Goal: Information Seeking & Learning: Learn about a topic

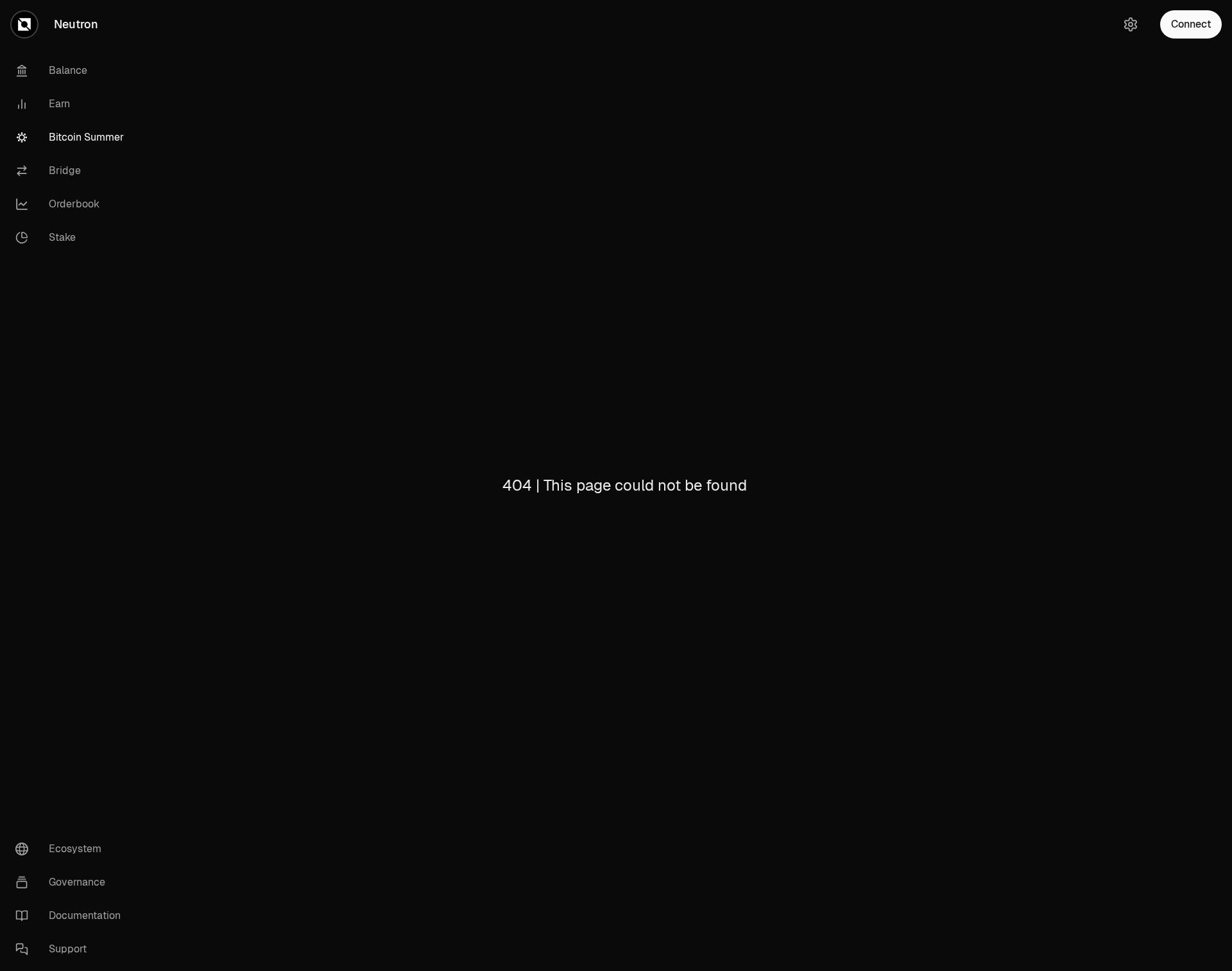
click at [89, 132] on link "Bitcoin Summer" at bounding box center [72, 137] width 133 height 33
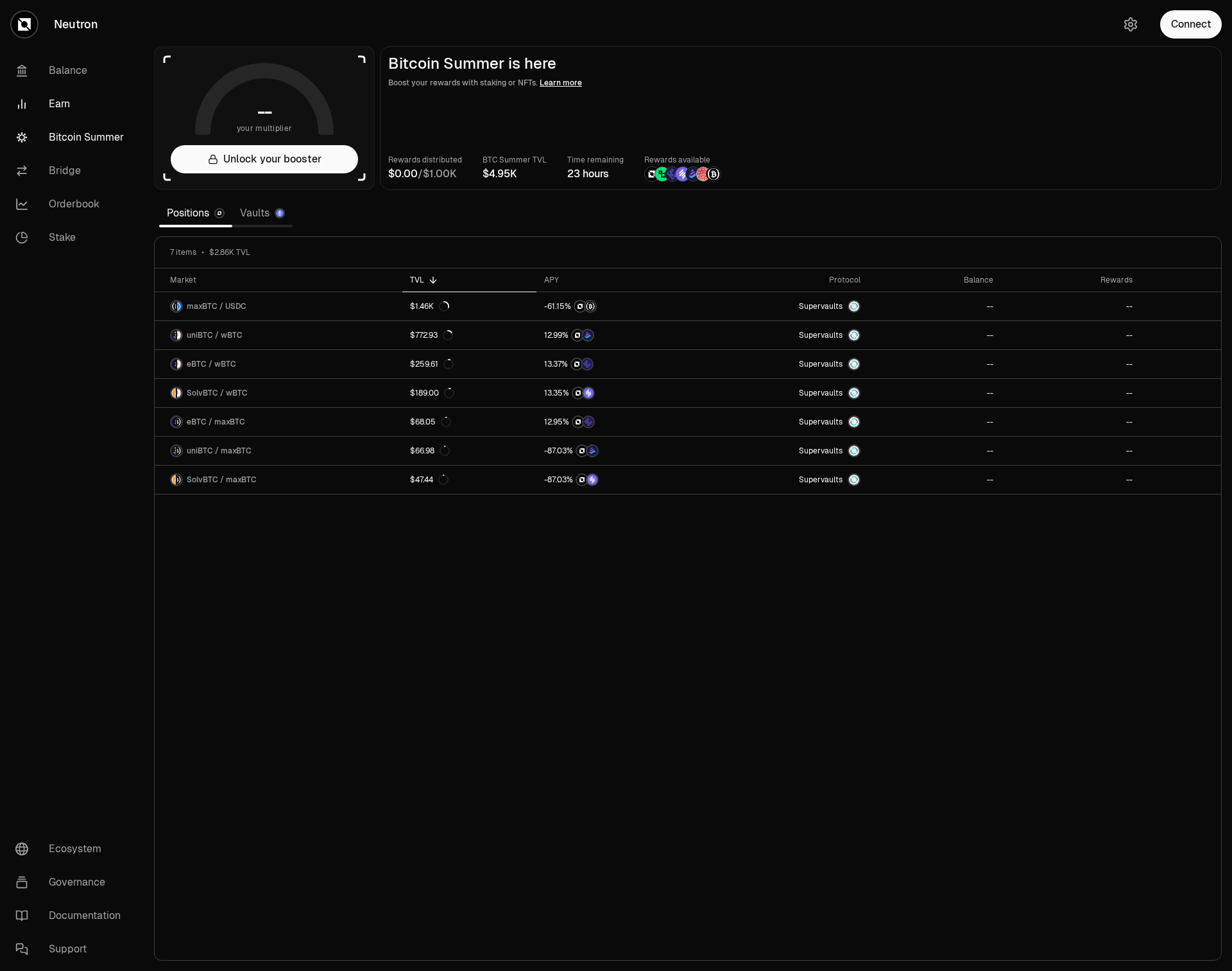
click at [58, 99] on link "Earn" at bounding box center [72, 104] width 133 height 33
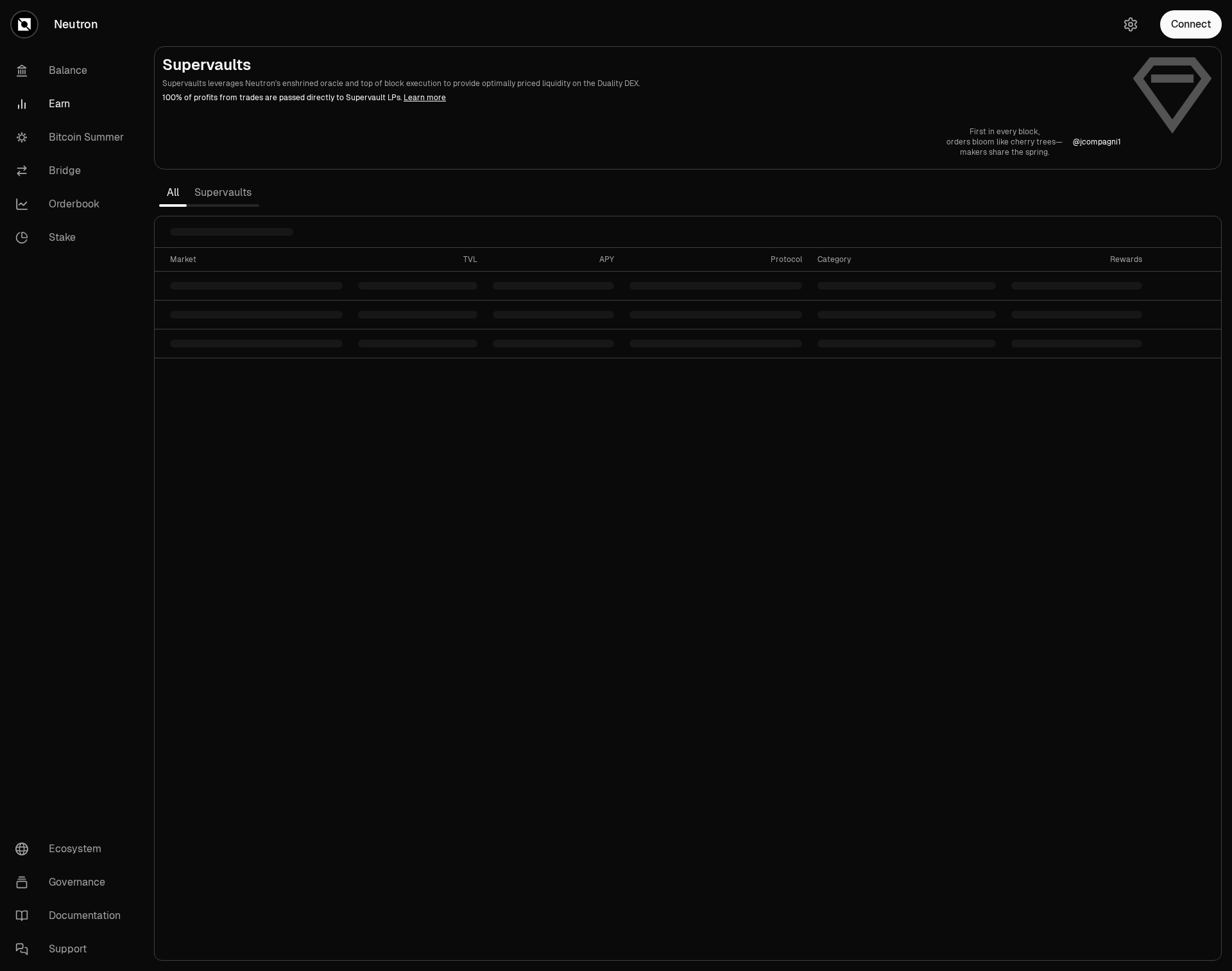
click at [233, 191] on link "Supervaults" at bounding box center [223, 192] width 72 height 25
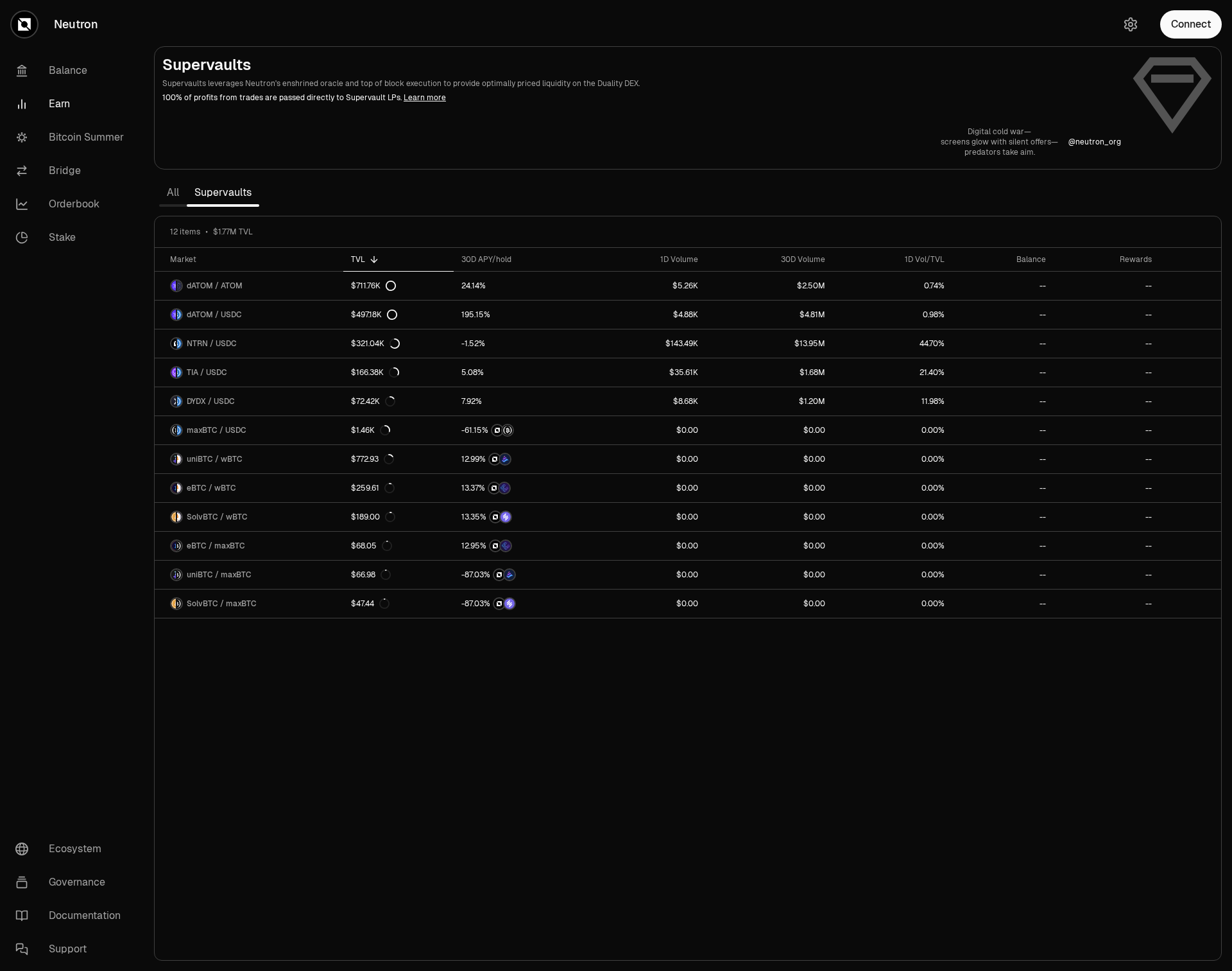
click at [233, 112] on div "Supervaults Supervaults leverages Neutron's enshrined oracle and top of block e…" at bounding box center [688, 106] width 1051 height 103
click at [87, 137] on link "Bitcoin Summer" at bounding box center [72, 137] width 133 height 33
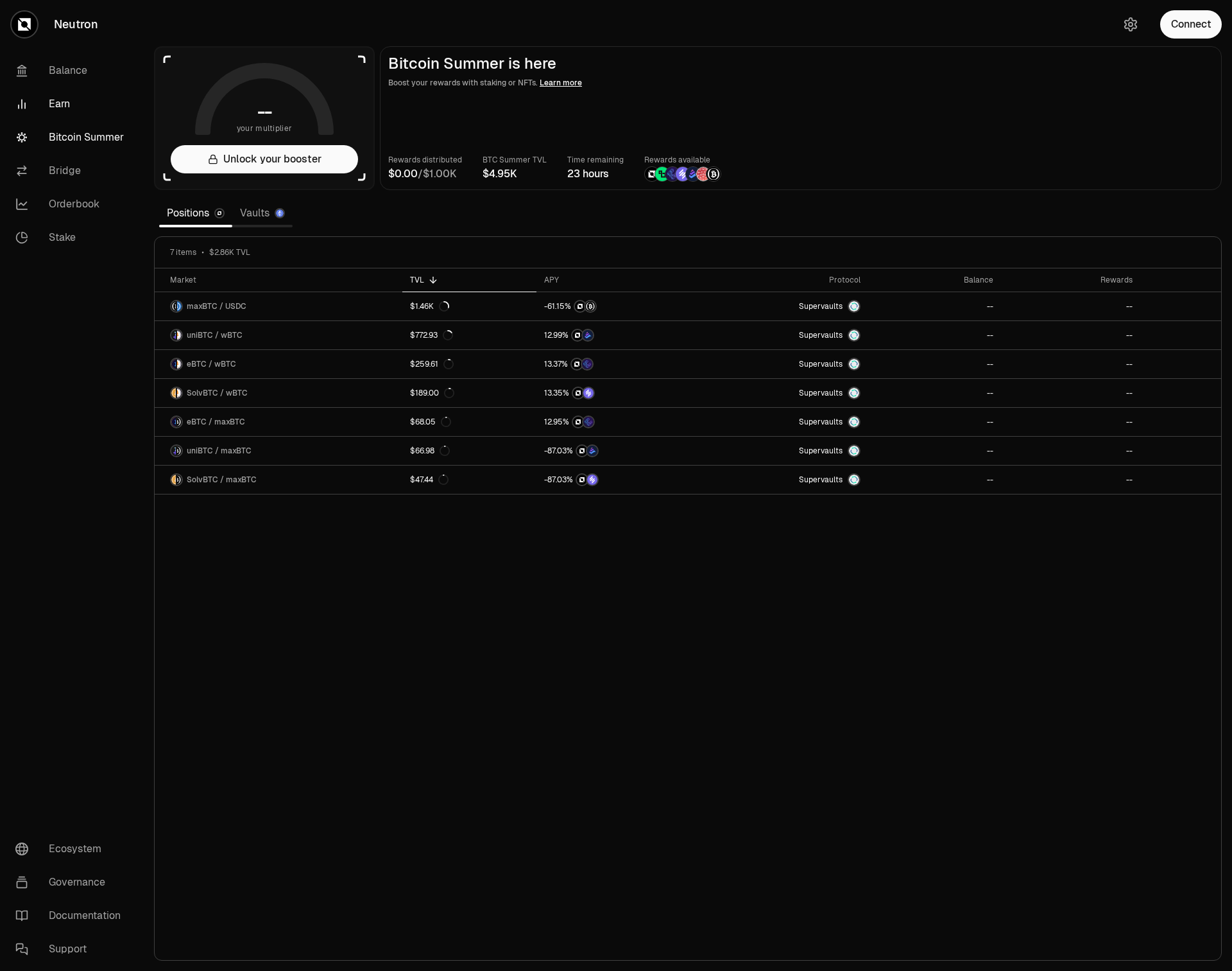
click at [55, 110] on link "Earn" at bounding box center [72, 104] width 133 height 33
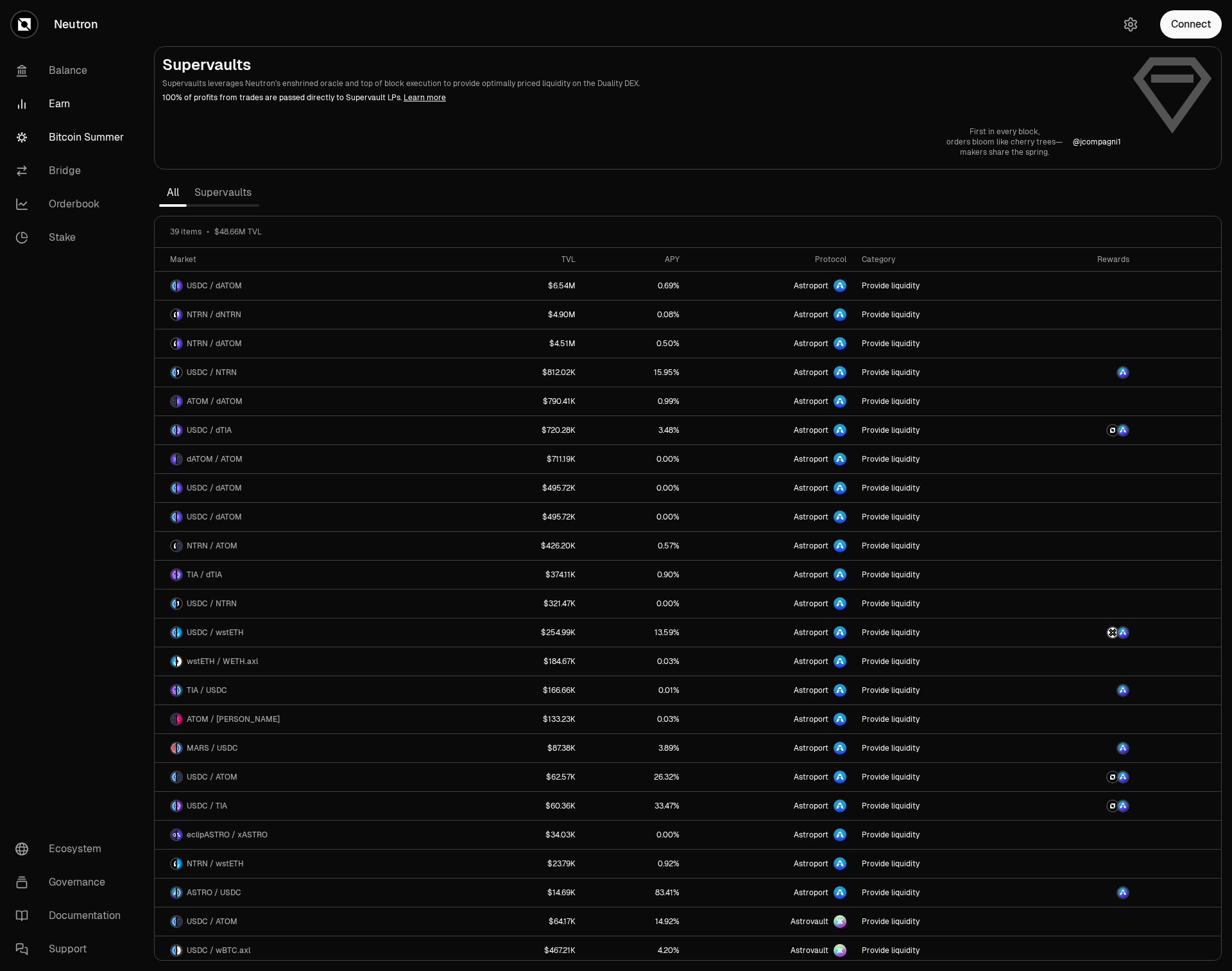
click at [75, 139] on link "Bitcoin Summer" at bounding box center [72, 137] width 133 height 33
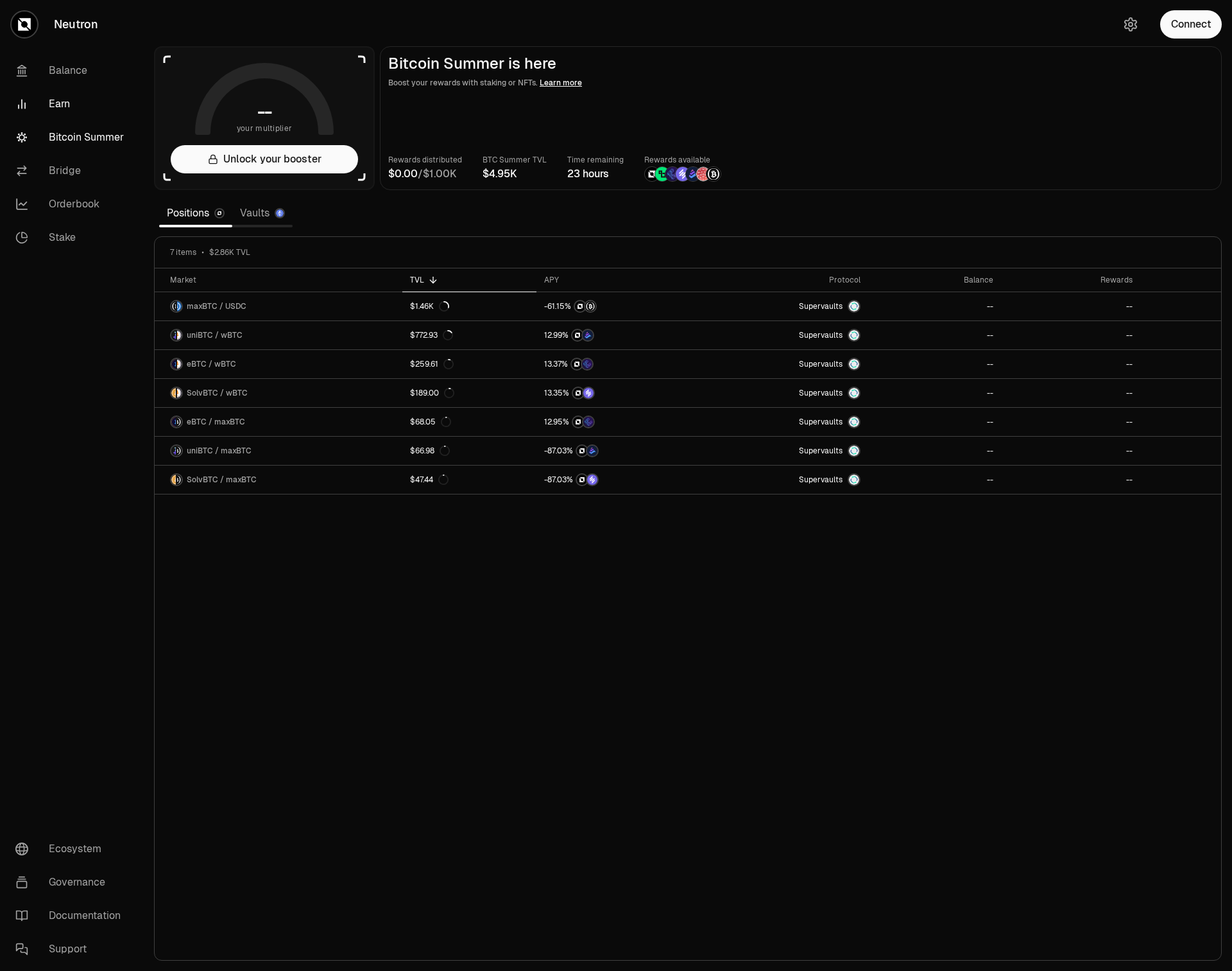
click at [64, 111] on link "Earn" at bounding box center [72, 104] width 133 height 33
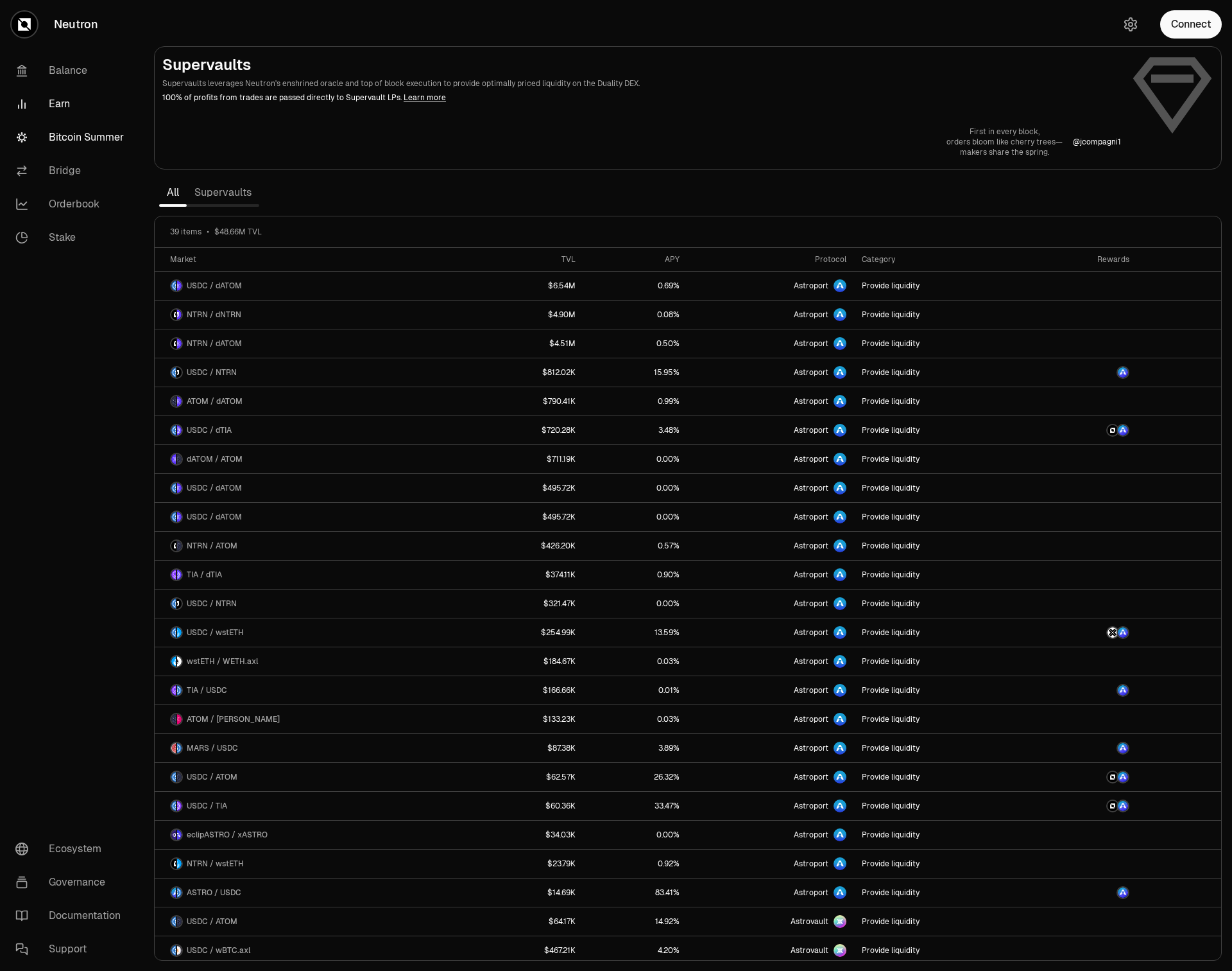
click at [81, 140] on link "Bitcoin Summer" at bounding box center [72, 137] width 133 height 33
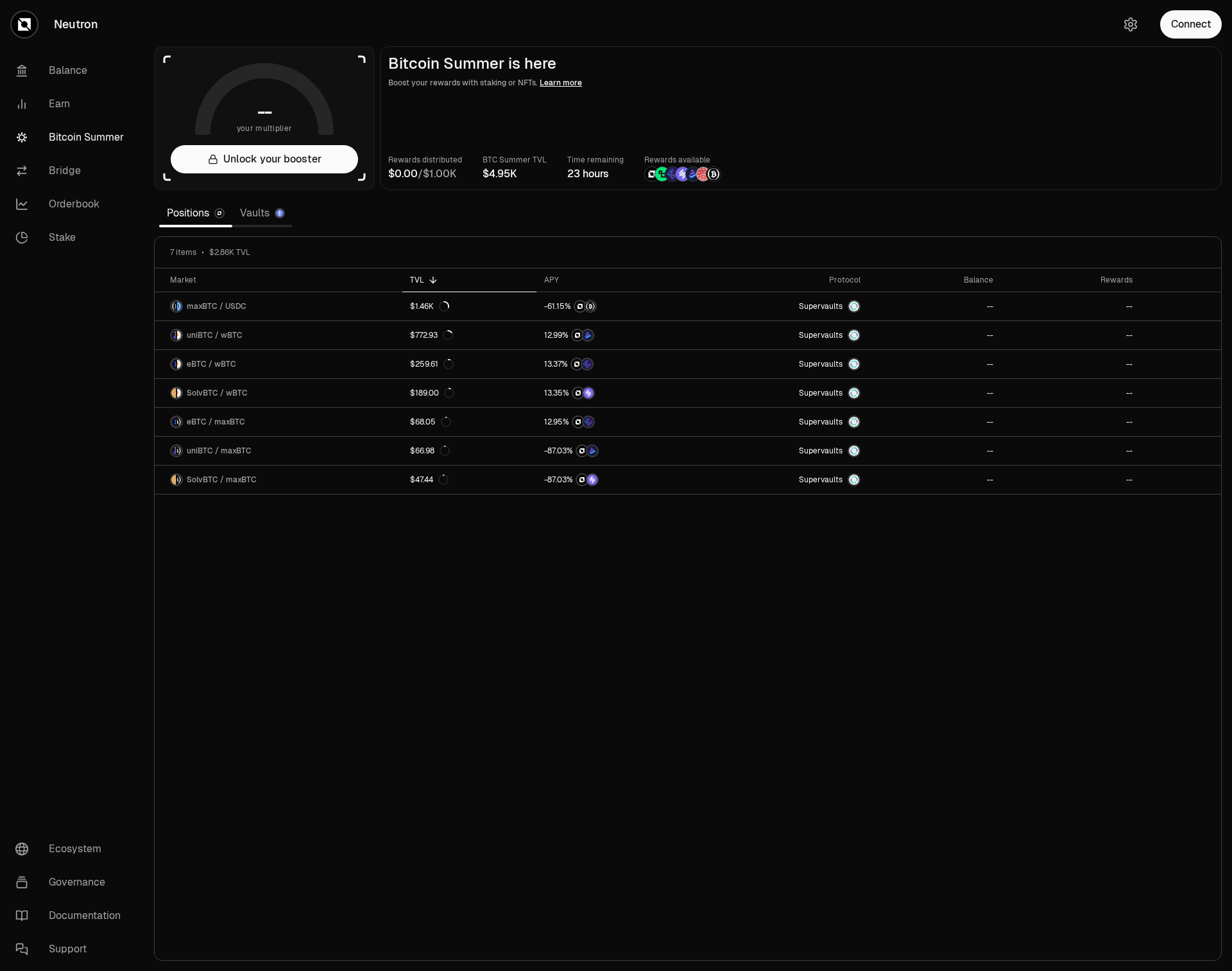
click at [262, 214] on link "Vaults" at bounding box center [262, 213] width 60 height 25
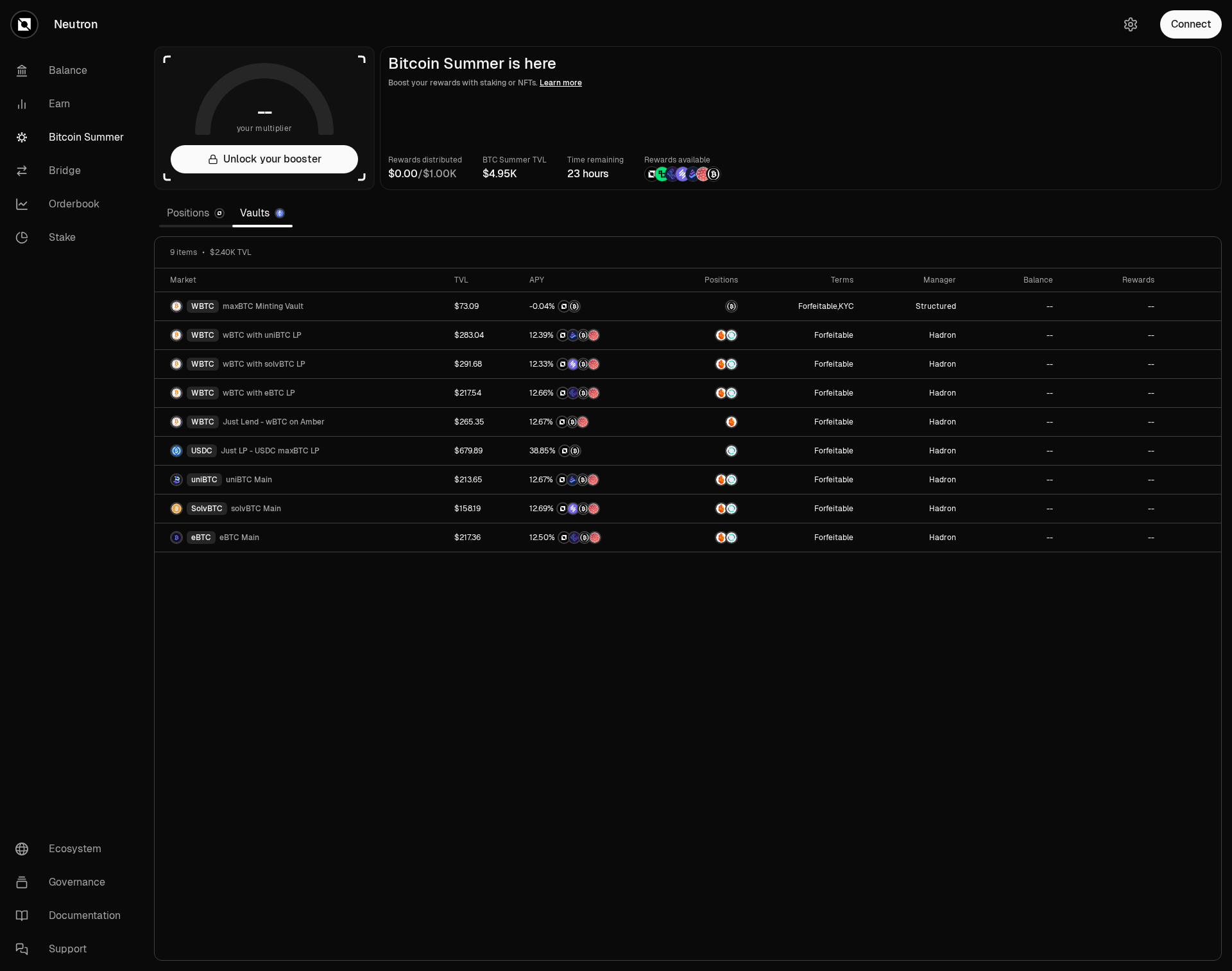
click at [197, 215] on link "Positions" at bounding box center [196, 213] width 73 height 25
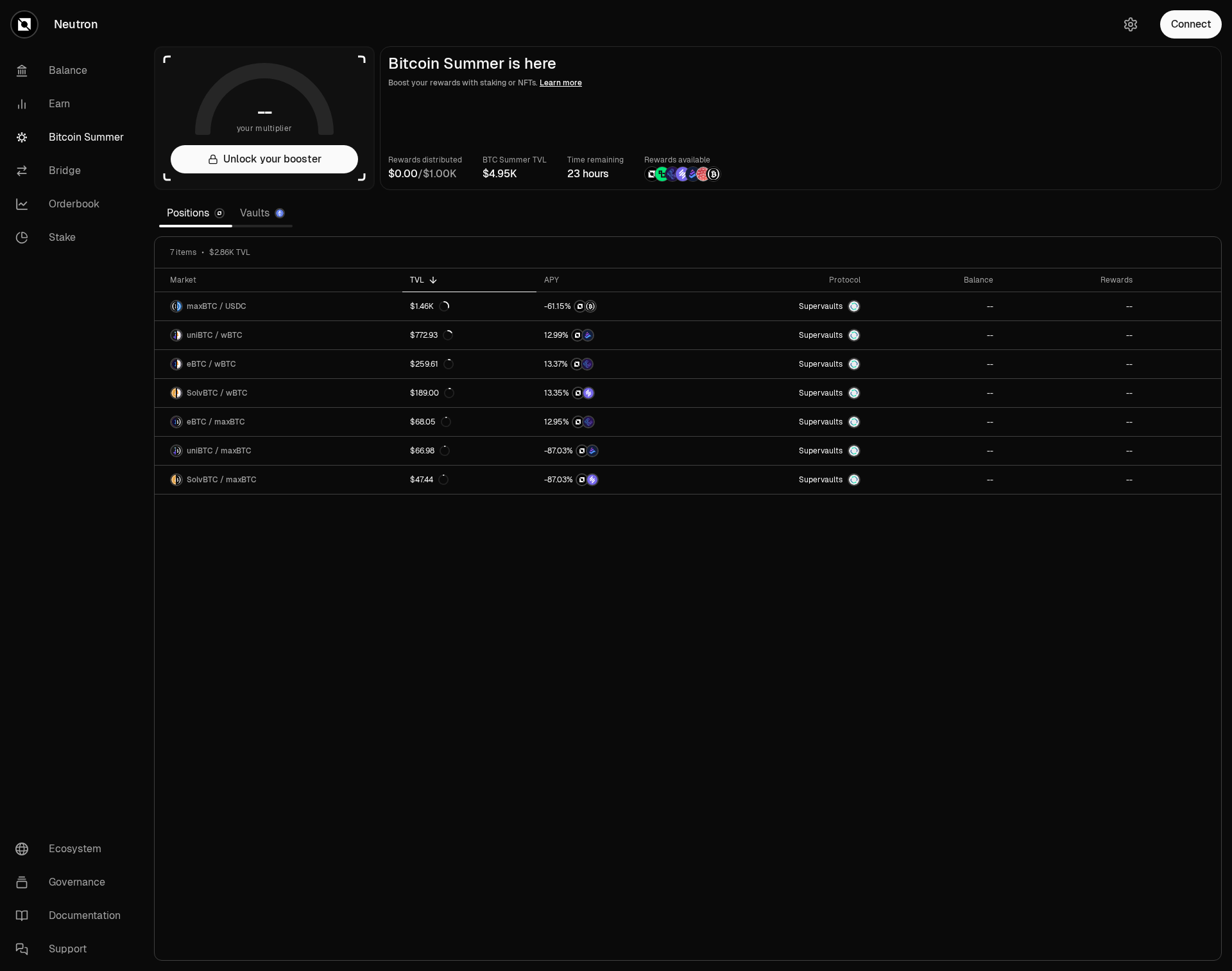
click at [261, 219] on link "Vaults" at bounding box center [262, 213] width 60 height 25
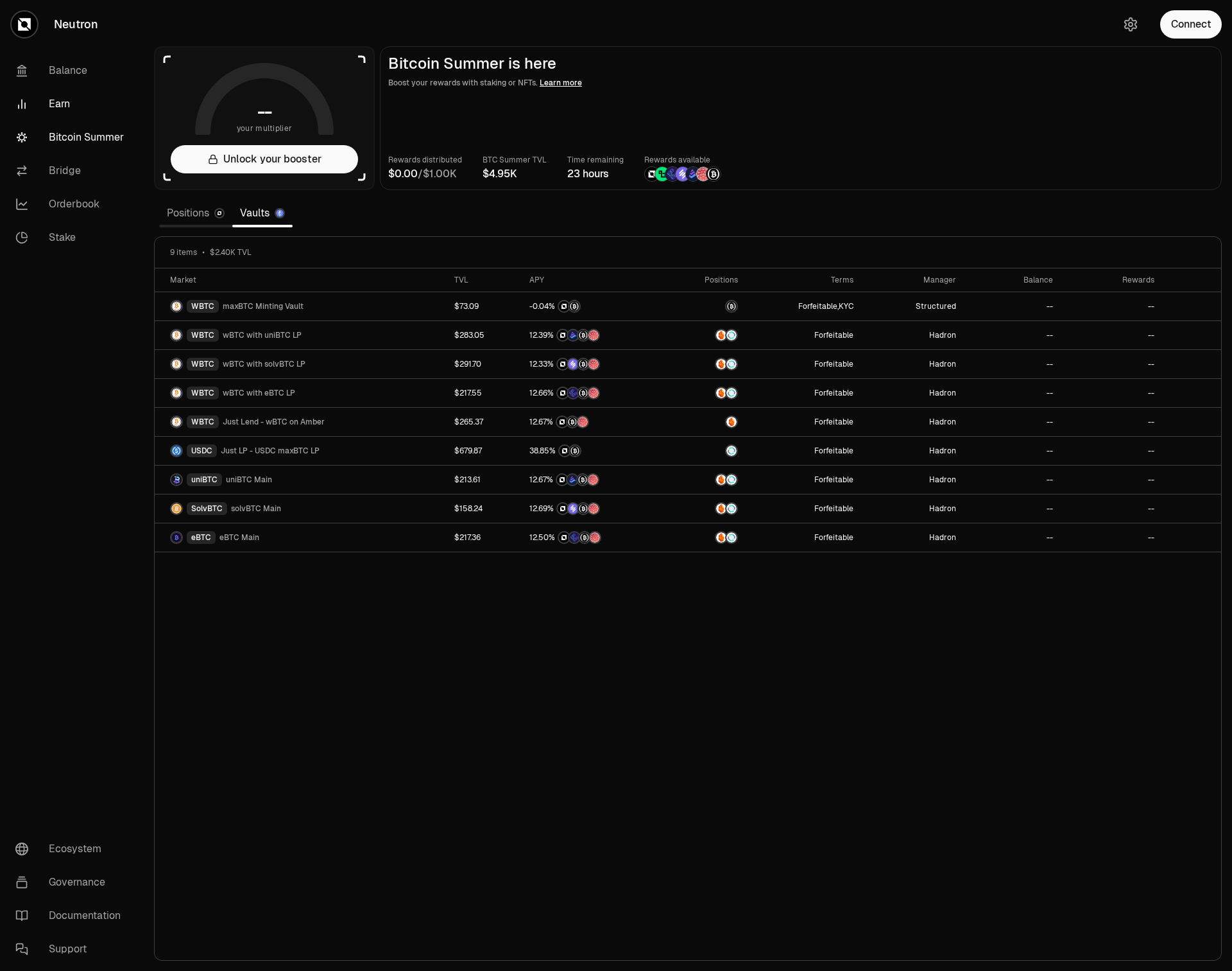
click at [64, 102] on link "Earn" at bounding box center [72, 104] width 133 height 33
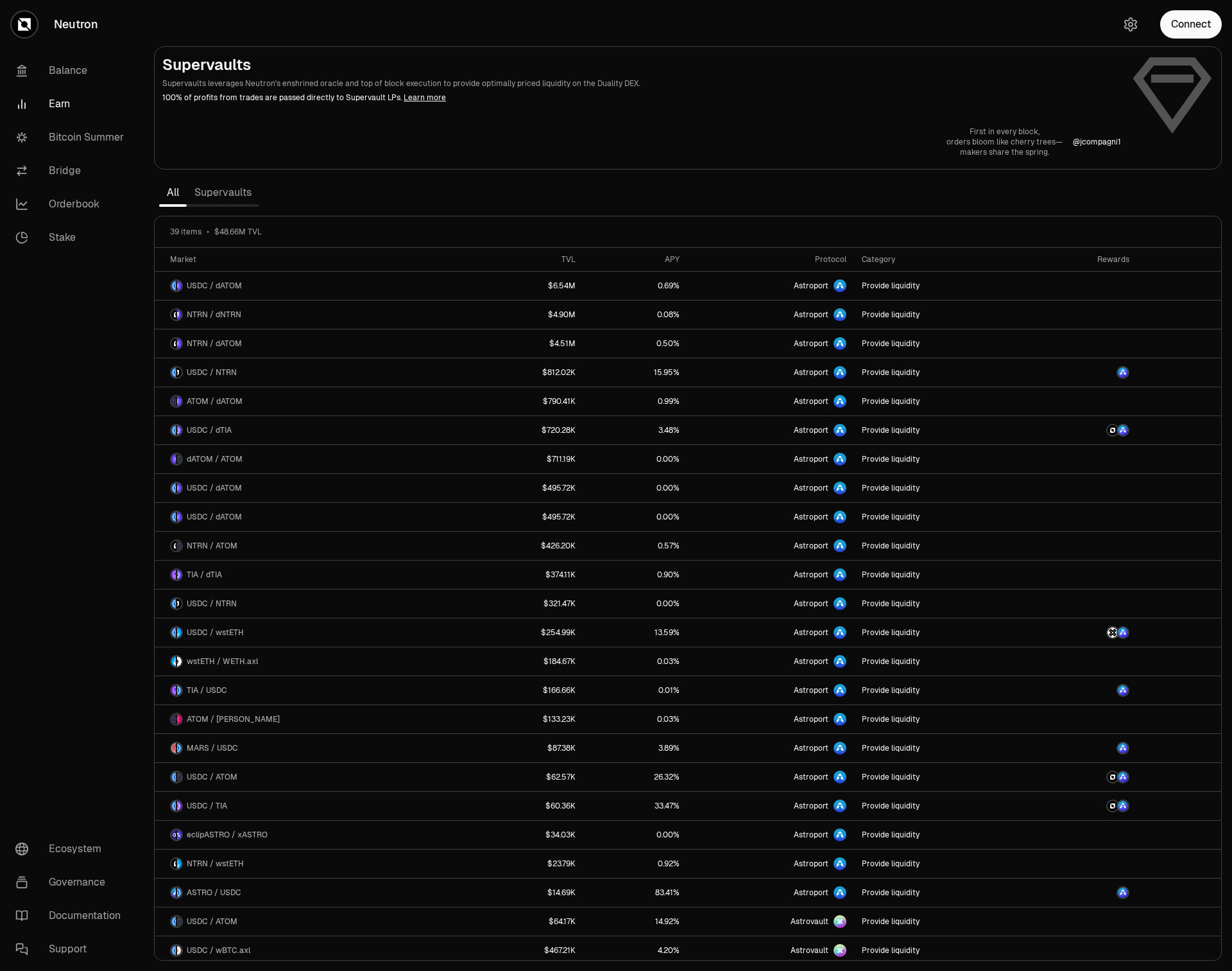
click at [297, 186] on section "Supervaults Supervaults leverages Neutron's enshrined oracle and top of block e…" at bounding box center [689, 485] width 1089 height 971
